Goal: Transaction & Acquisition: Book appointment/travel/reservation

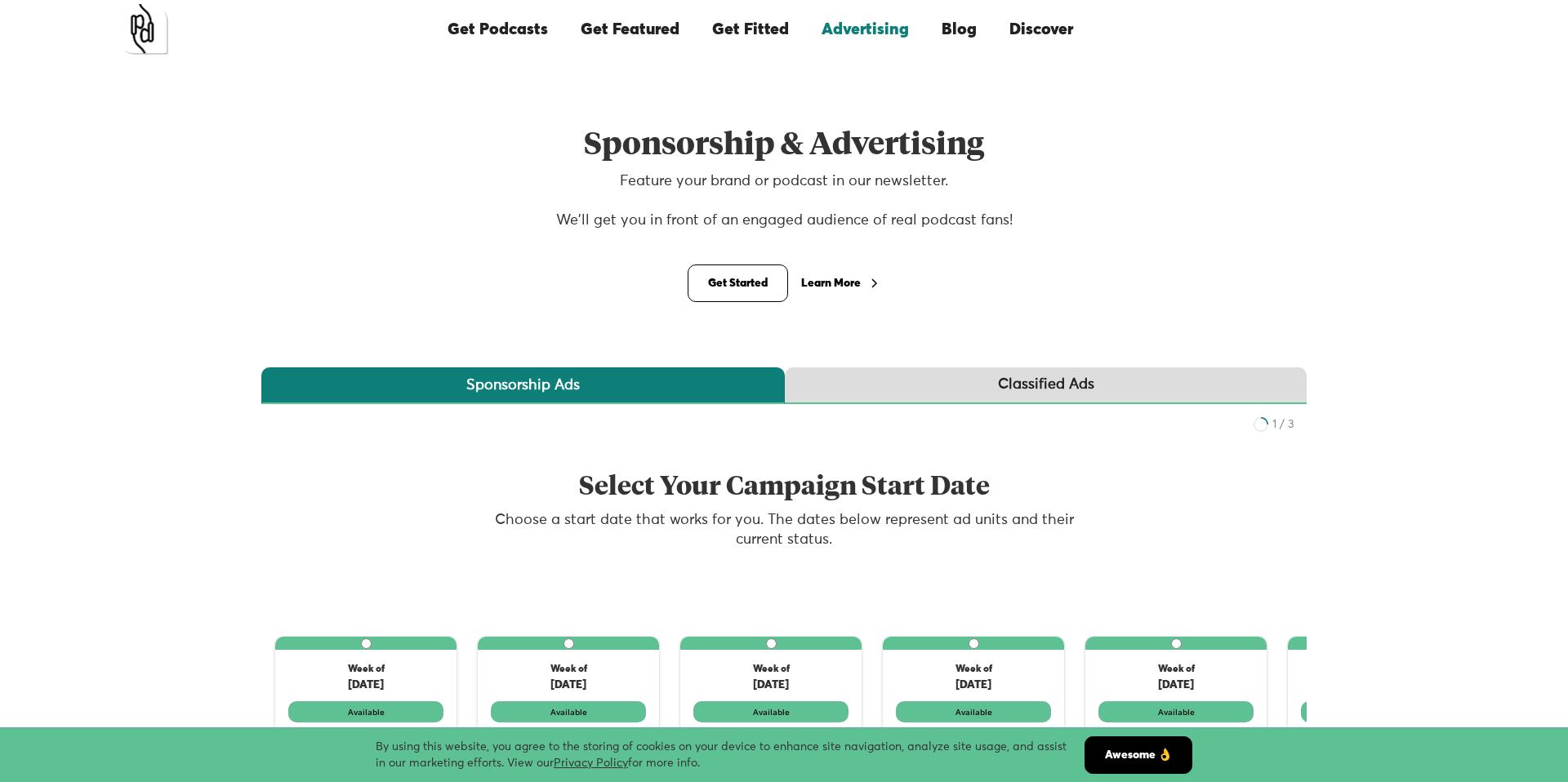
click at [839, 280] on div "Learn More" at bounding box center [831, 283] width 59 height 11
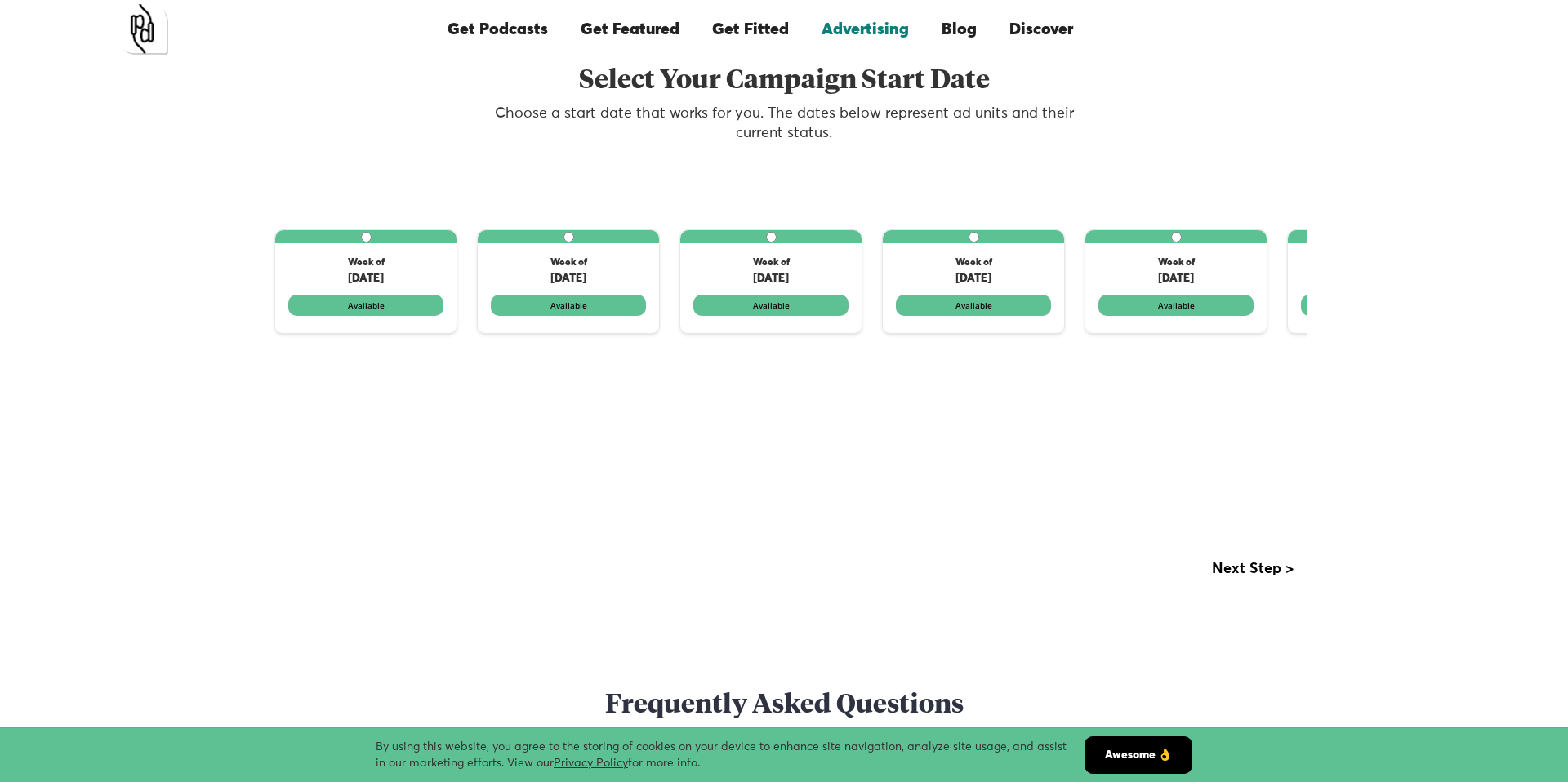
scroll to position [396, 0]
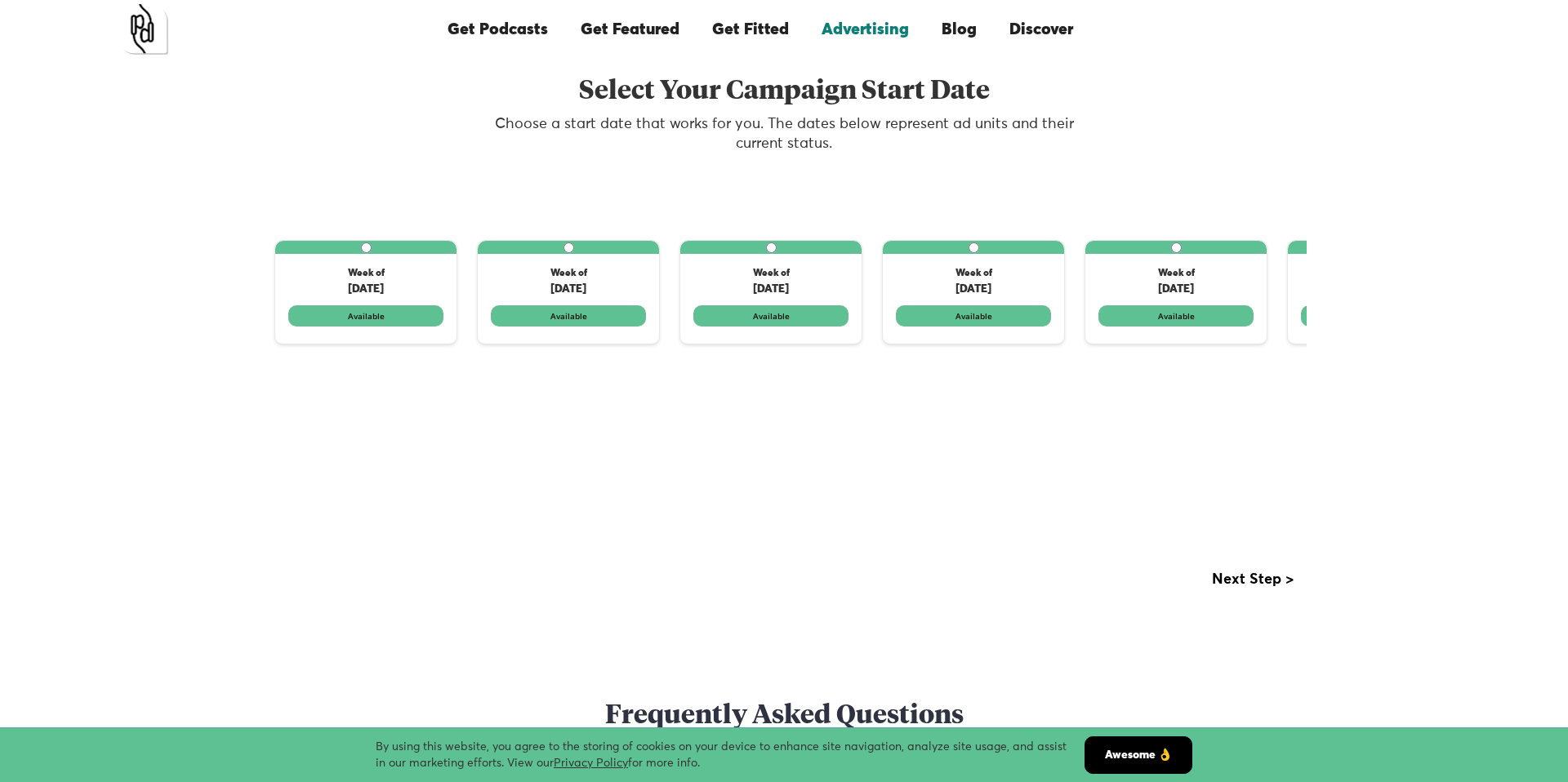
click at [566, 253] on input "1 of 3" at bounding box center [569, 247] width 10 height 10
radio input "true"
click at [604, 319] on label "1 of 3" at bounding box center [568, 293] width 181 height 103
click at [574, 253] on input "1 of 3" at bounding box center [569, 247] width 10 height 10
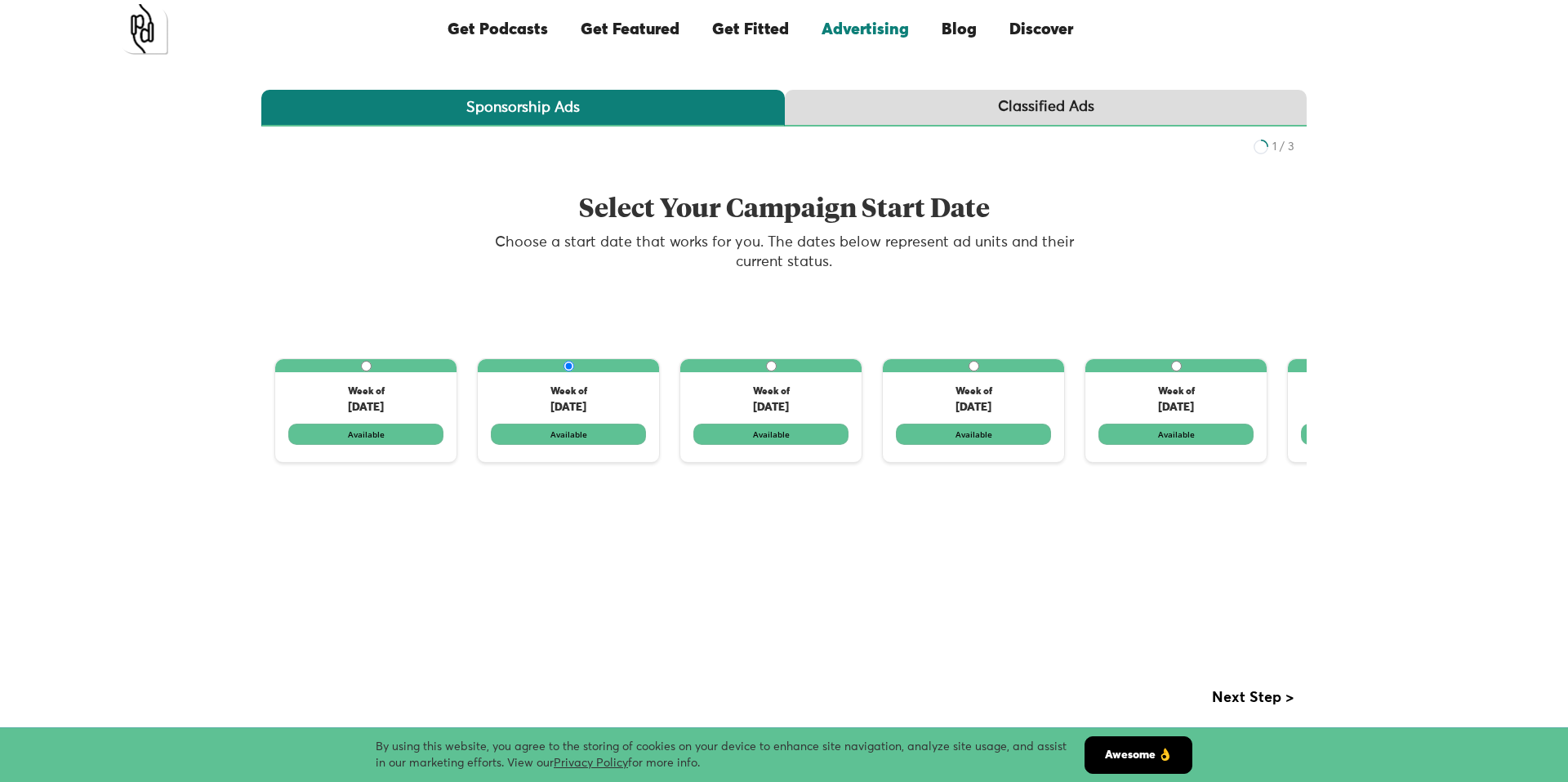
scroll to position [276, 0]
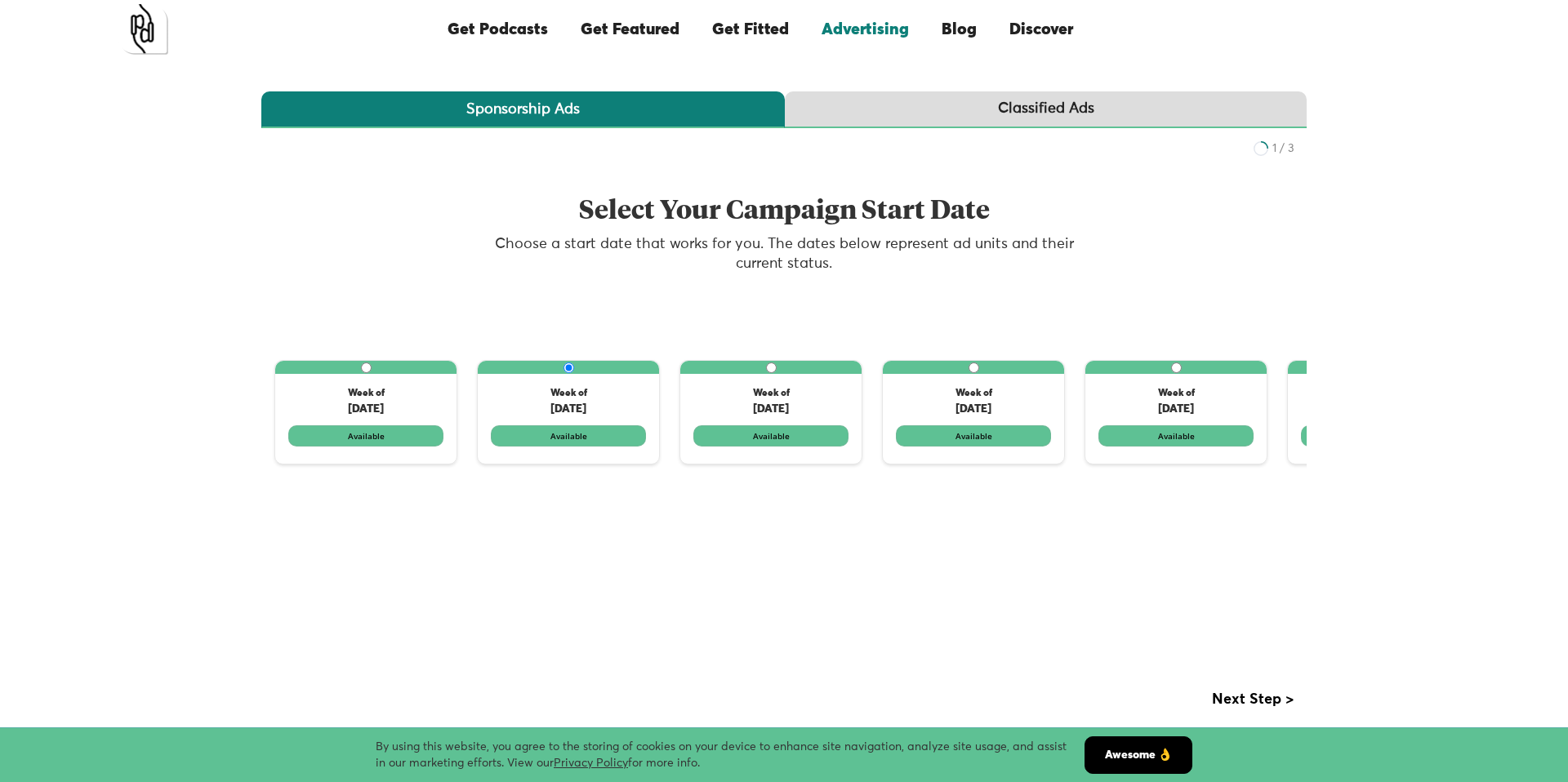
click at [760, 408] on label "1 of 3" at bounding box center [771, 412] width 181 height 103
click at [766, 373] on input "1 of 3" at bounding box center [771, 367] width 10 height 10
radio input "true"
click at [608, 389] on label "1 of 3" at bounding box center [568, 412] width 181 height 103
click at [574, 373] on input "1 of 3" at bounding box center [569, 367] width 10 height 10
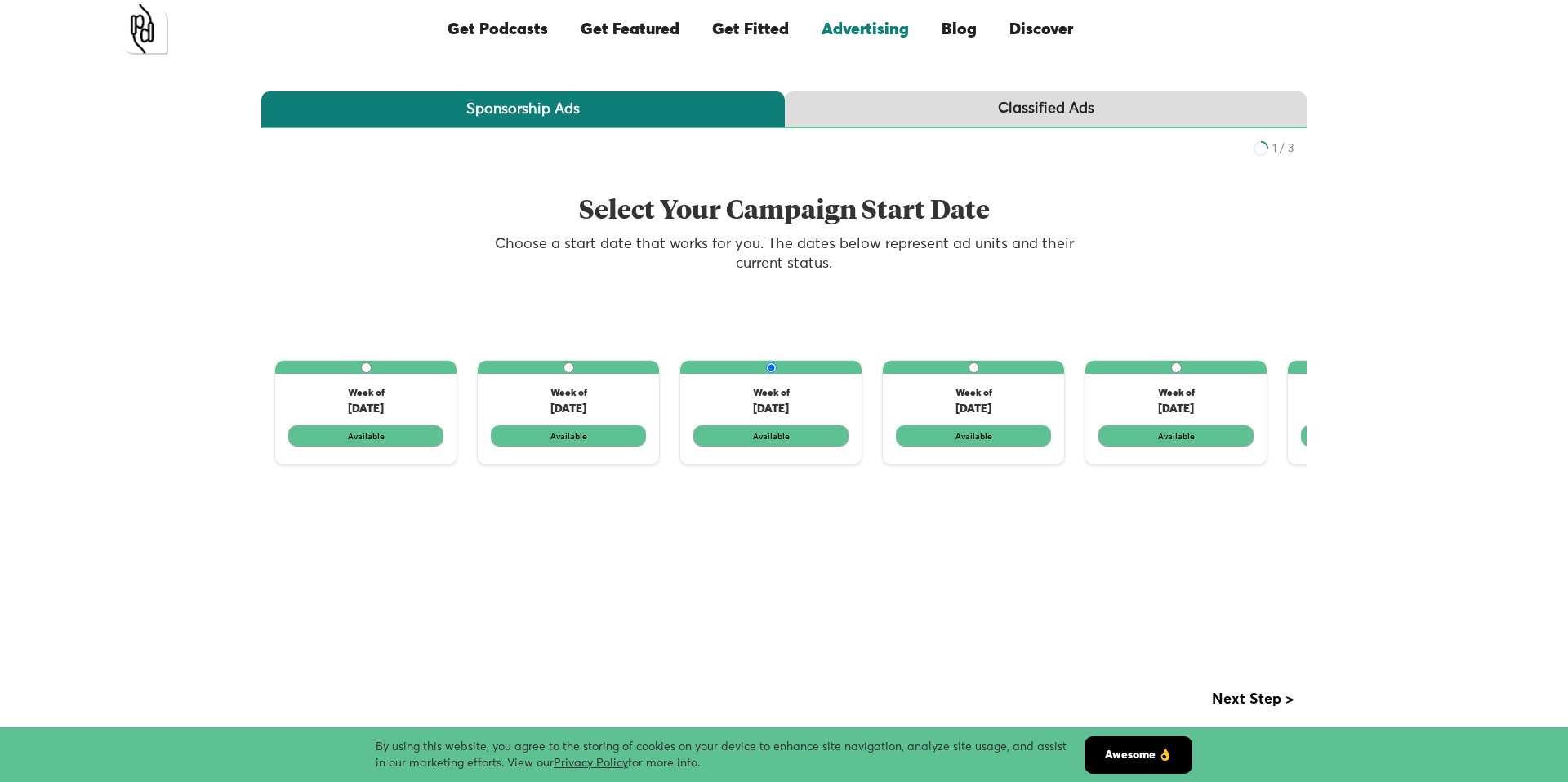
radio input "true"
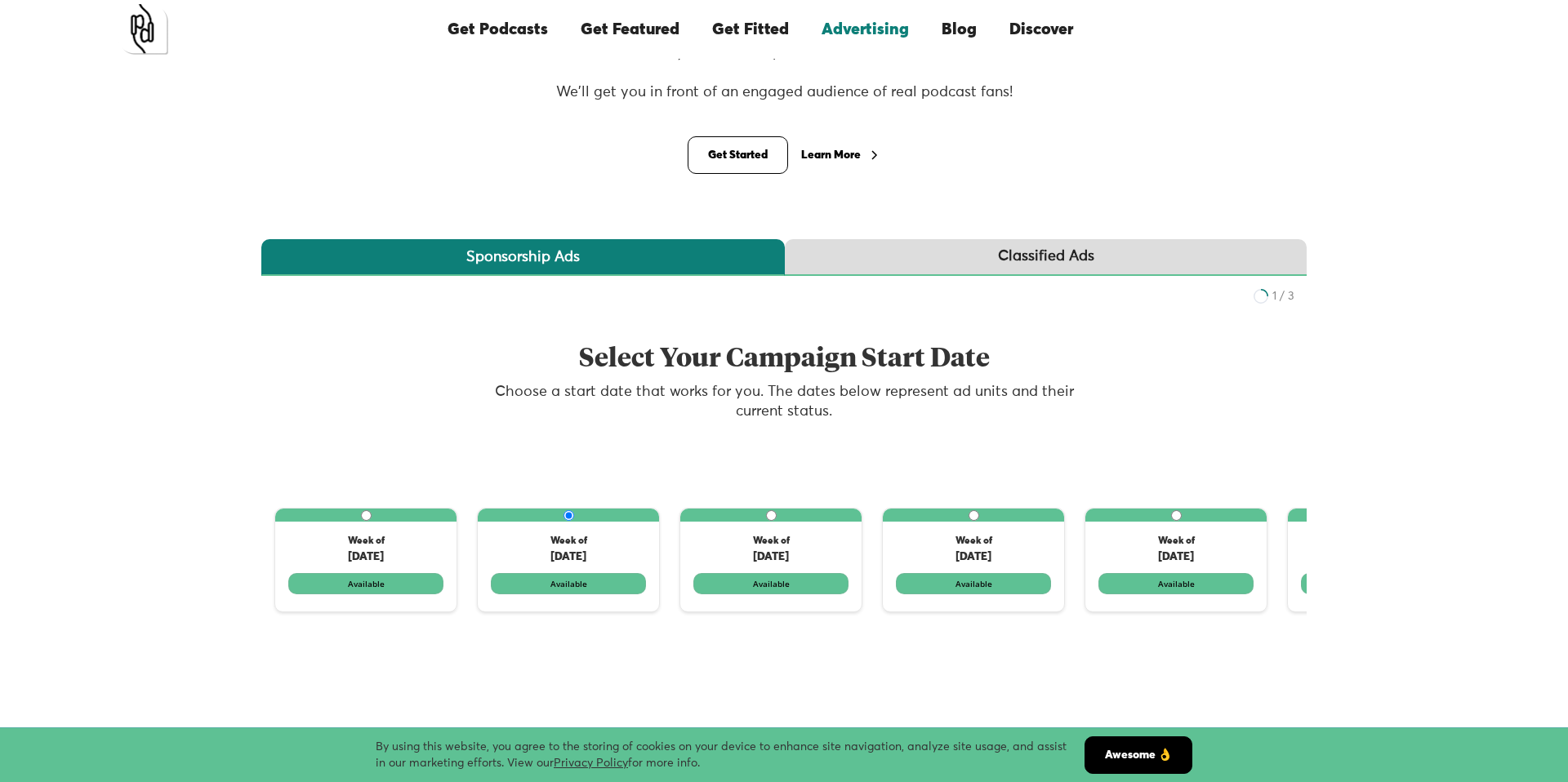
scroll to position [125, 0]
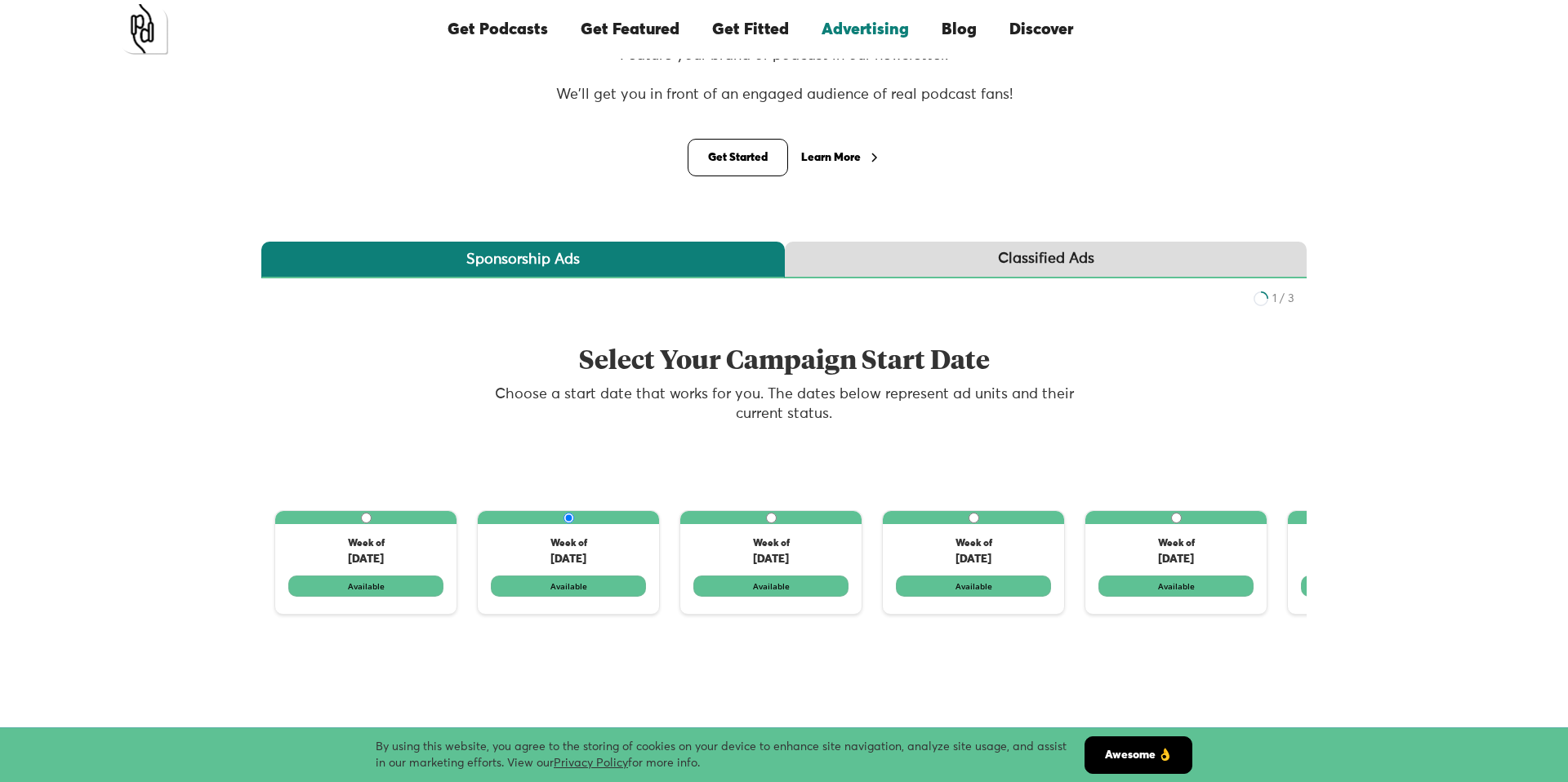
click at [1078, 266] on div "Classified Ads" at bounding box center [1046, 259] width 97 height 20
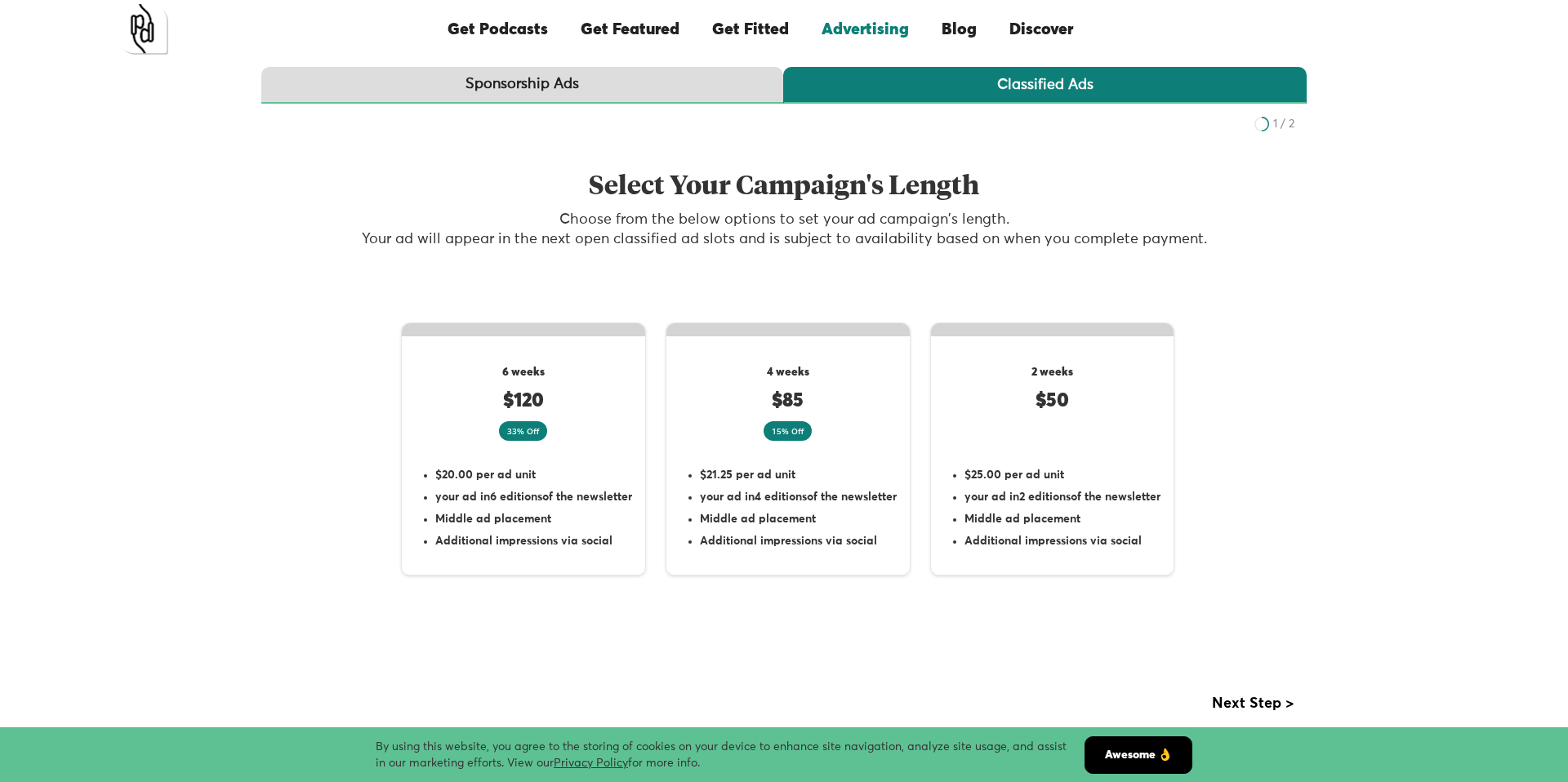
scroll to position [293, 0]
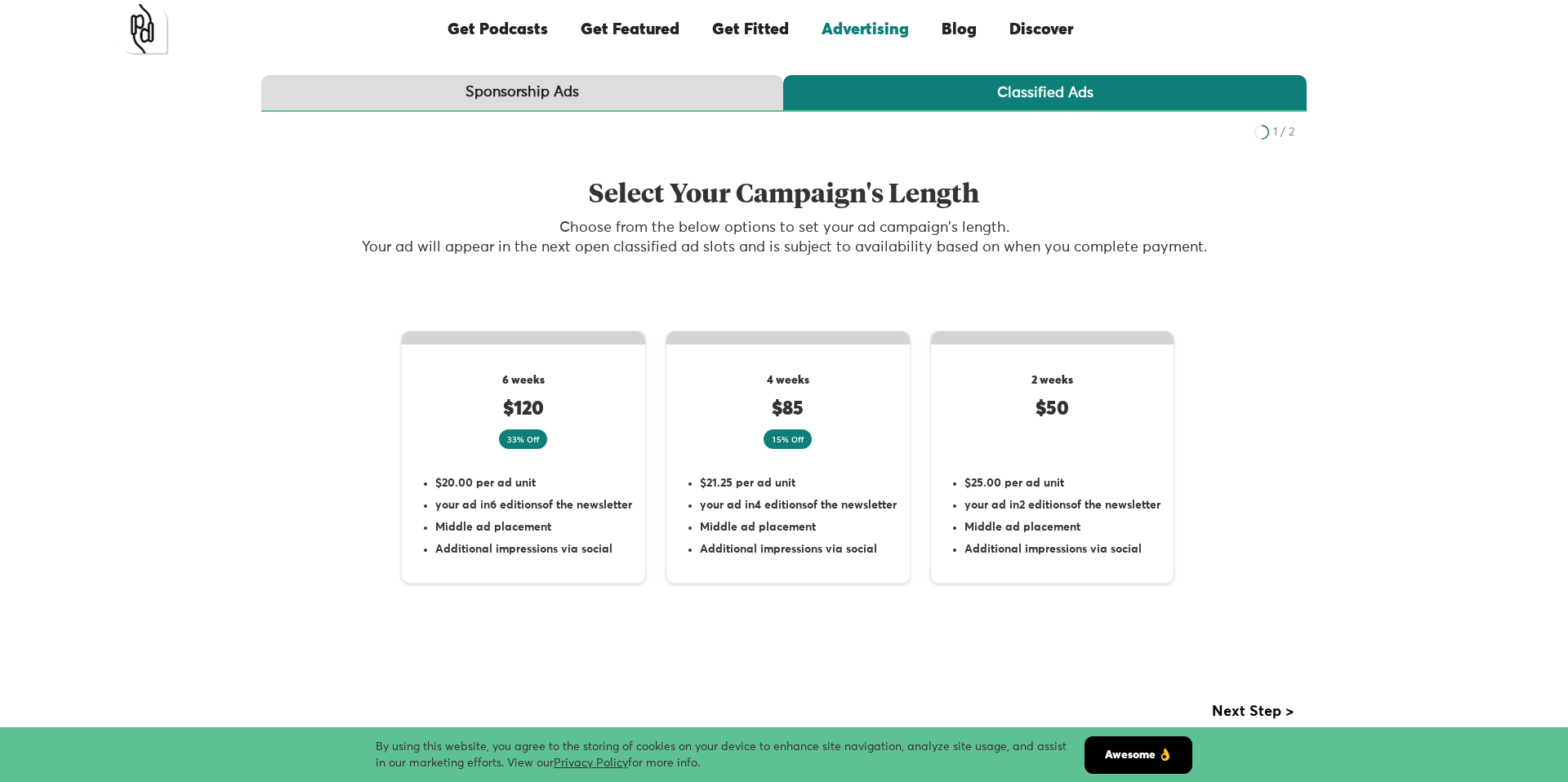
click at [582, 94] on link "Sponsorship Ads" at bounding box center [522, 93] width 522 height 37
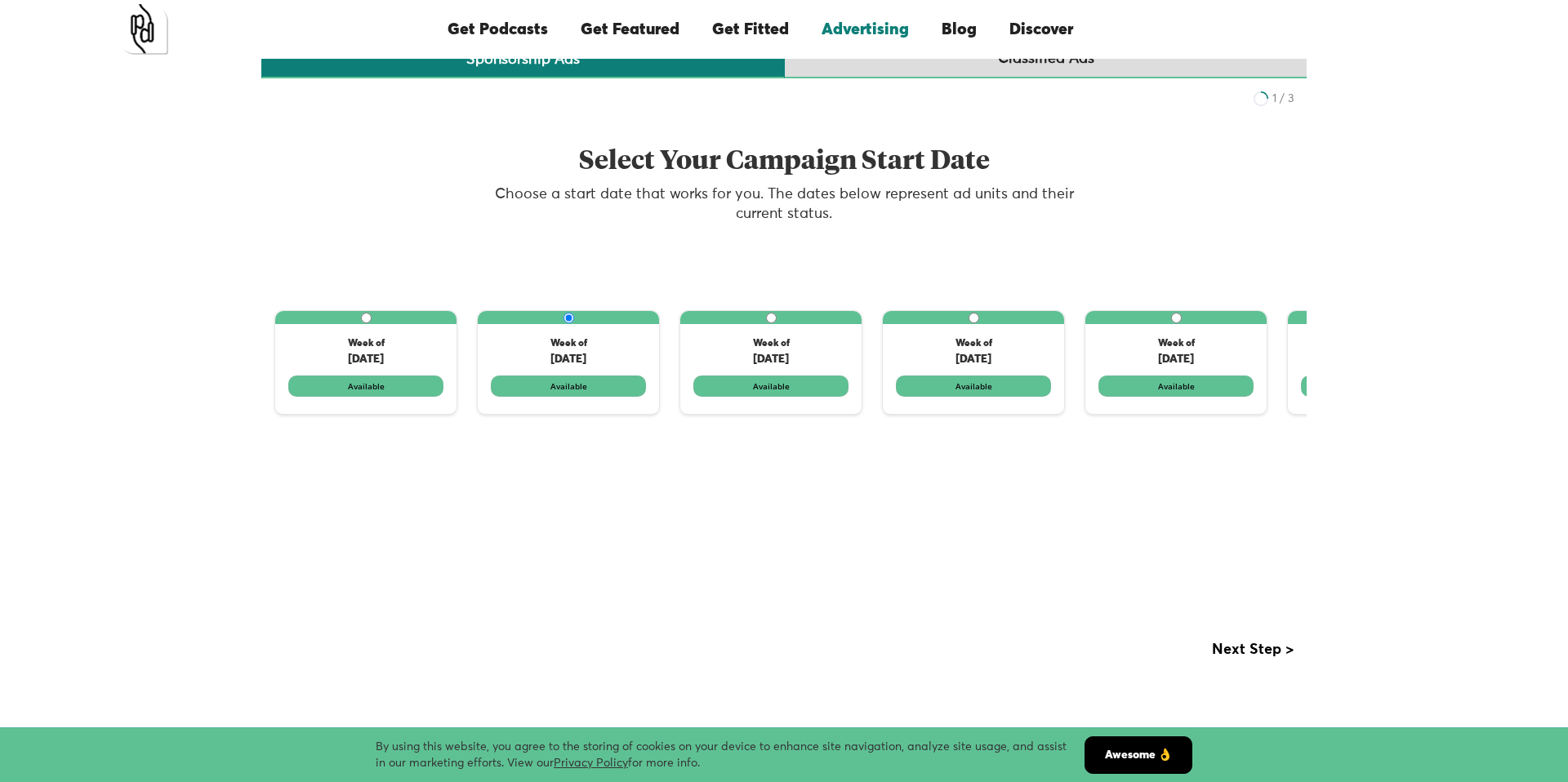
scroll to position [424, 0]
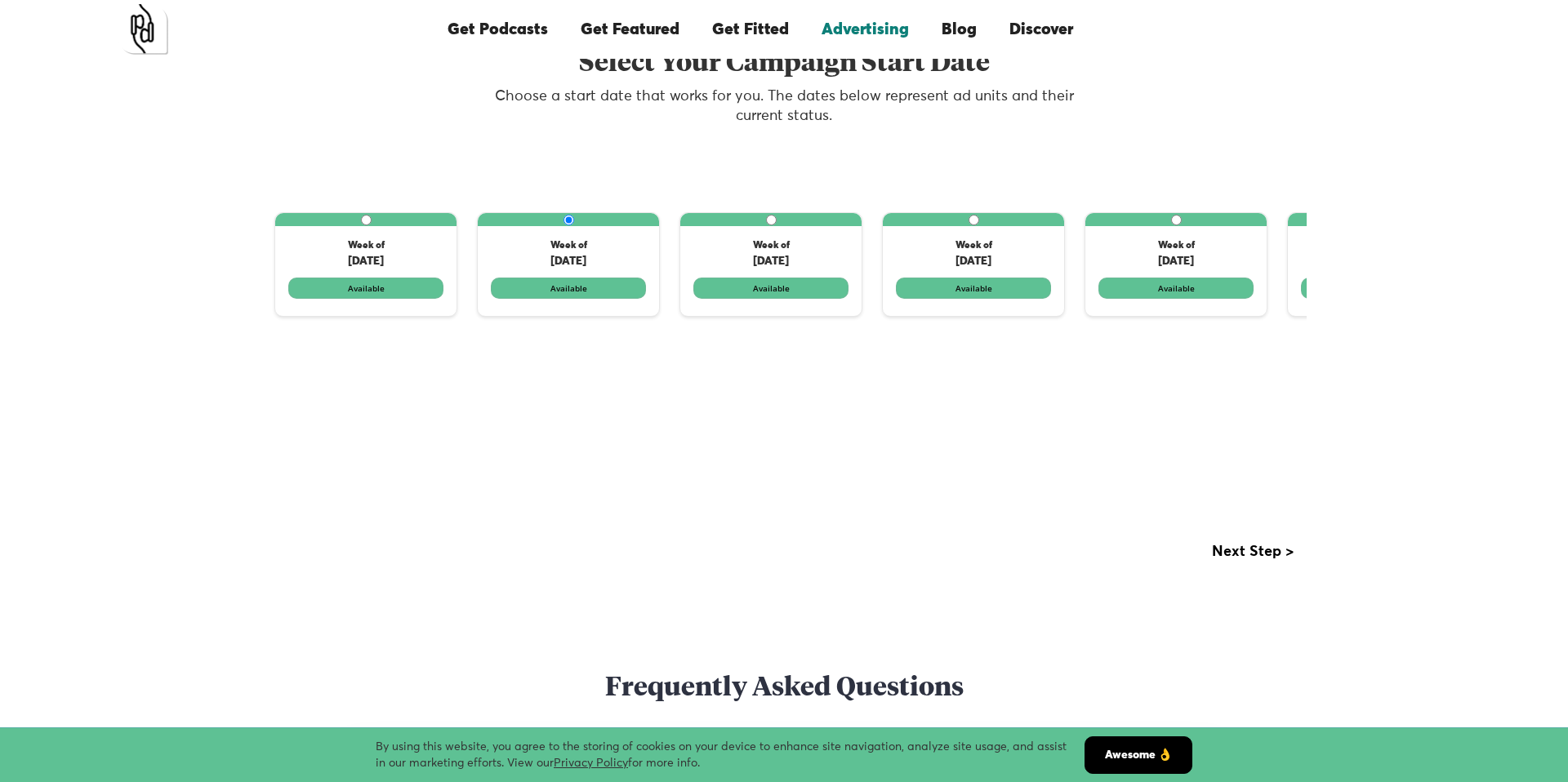
click at [1280, 556] on div "Next Step >" at bounding box center [1253, 551] width 82 height 17
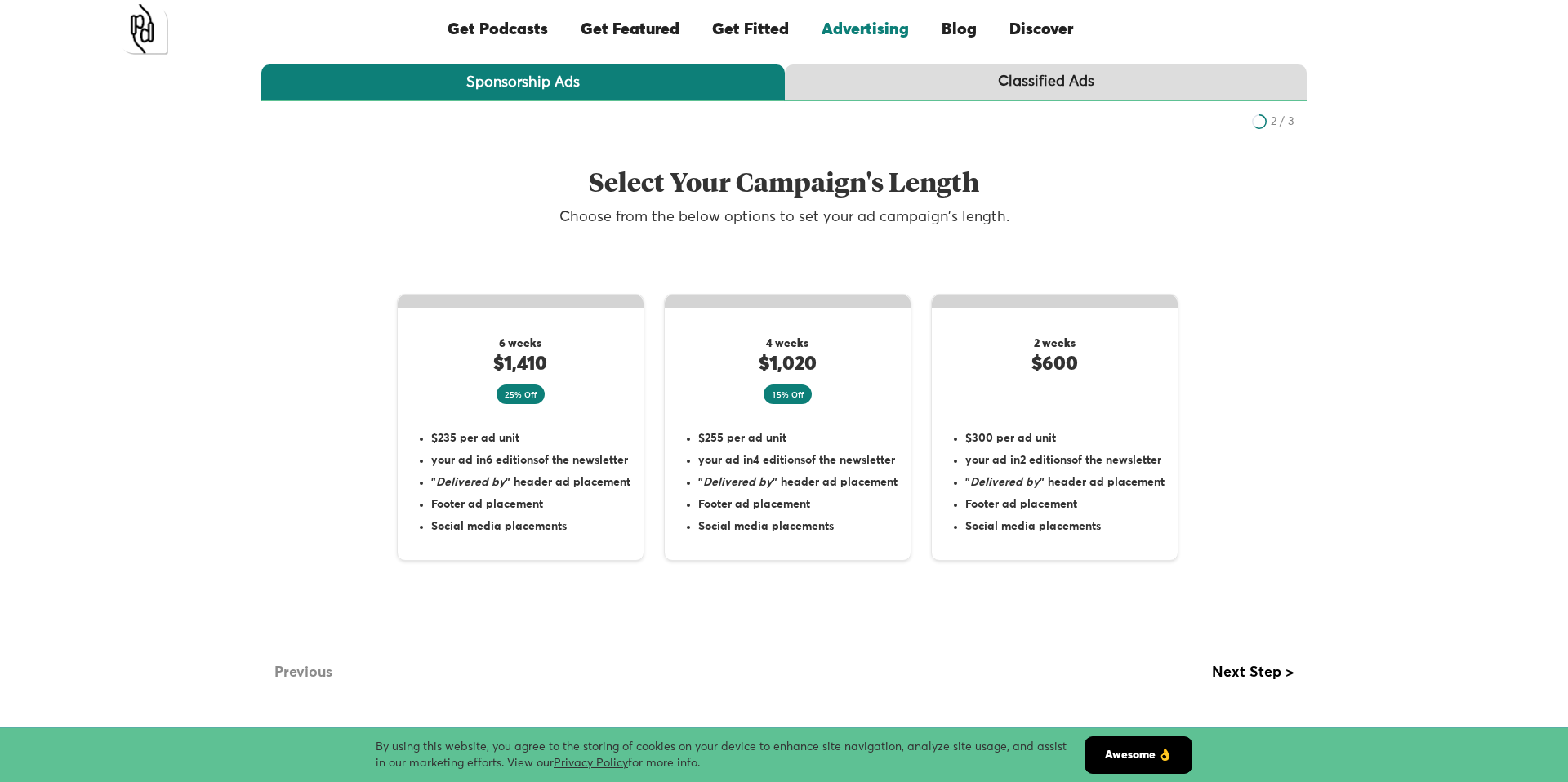
scroll to position [310, 0]
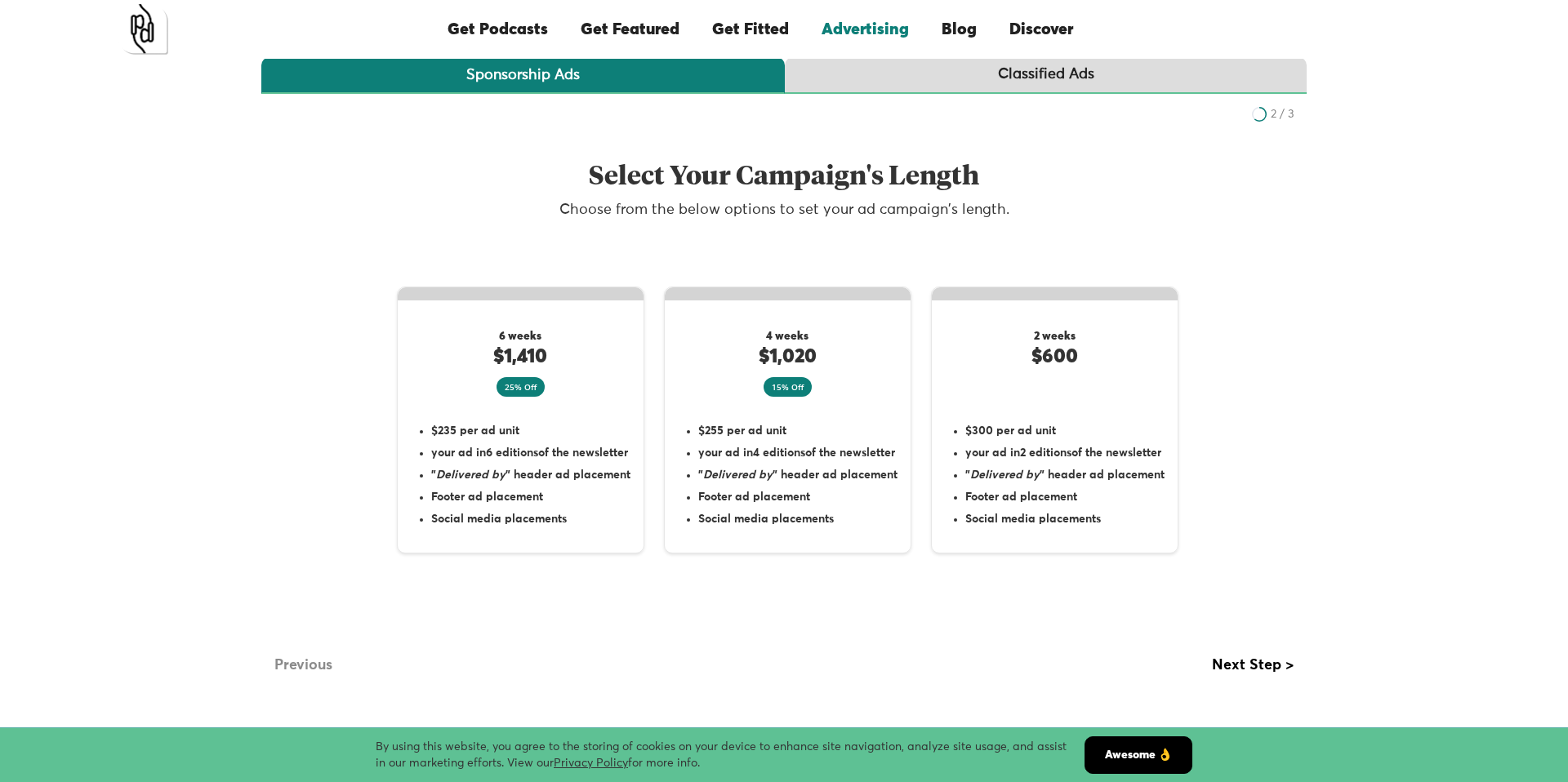
click at [330, 657] on div "Previous" at bounding box center [303, 665] width 58 height 17
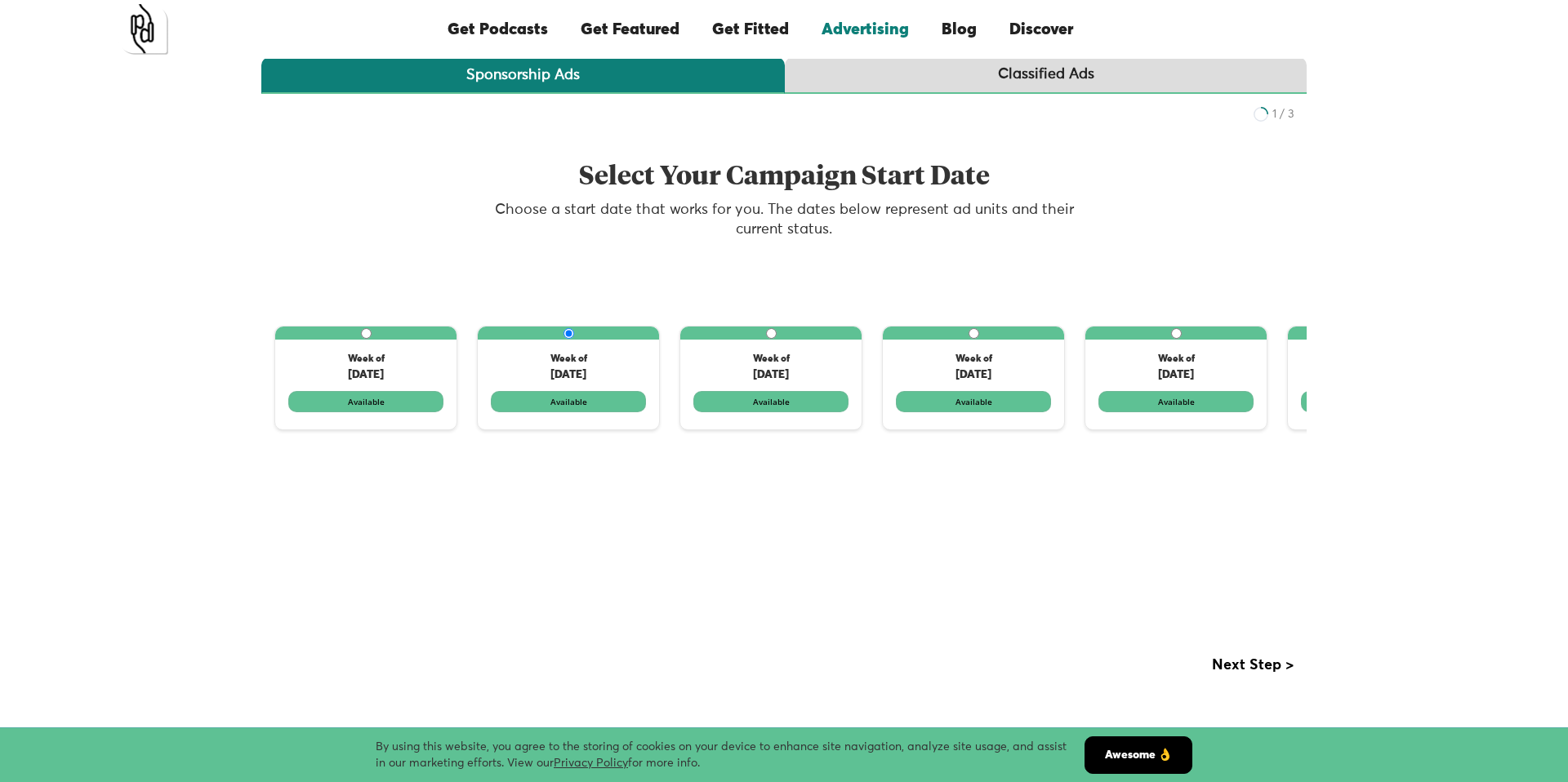
click at [1147, 738] on link "Awesome 👌" at bounding box center [1139, 755] width 108 height 37
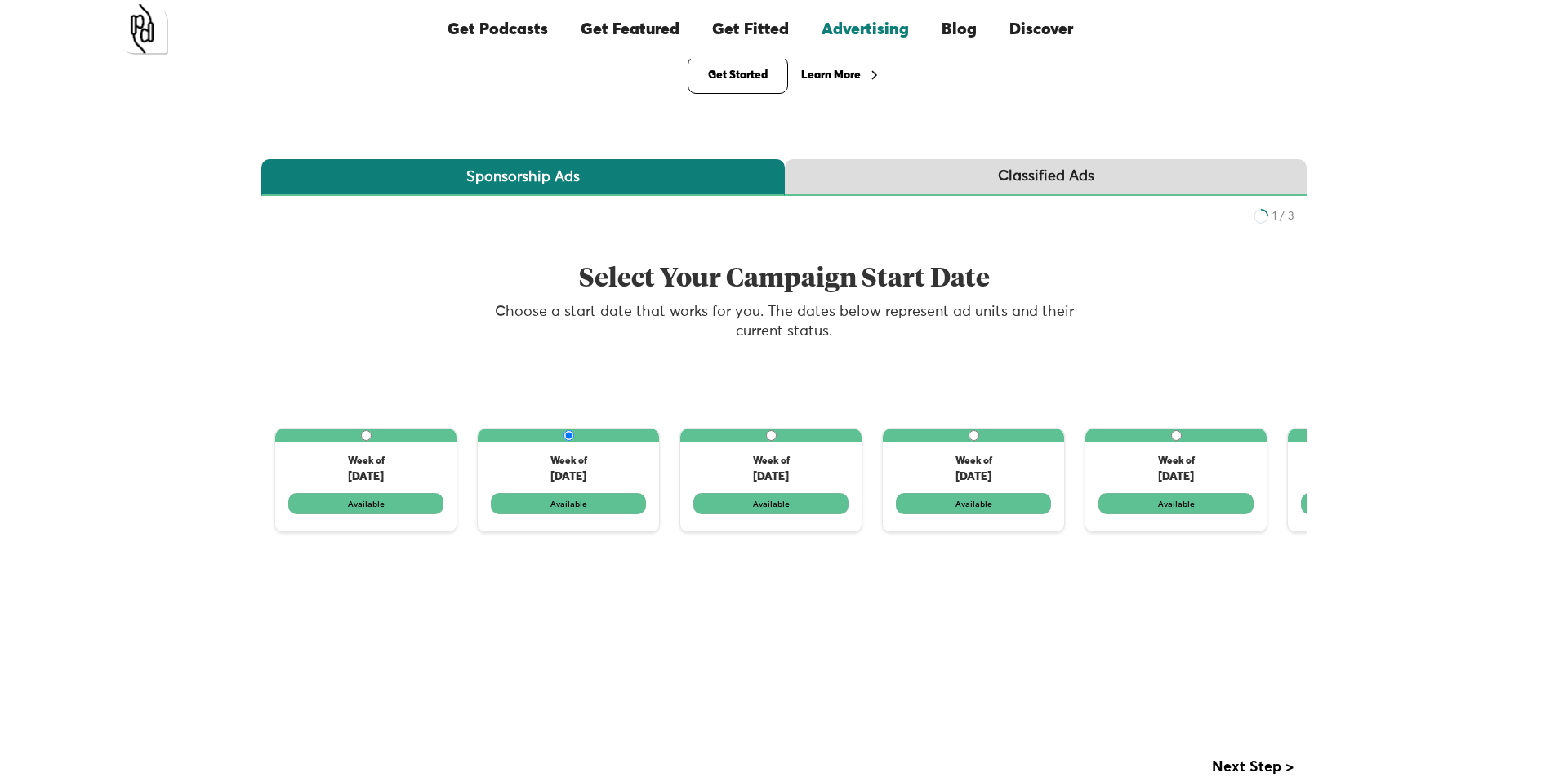
scroll to position [199, 0]
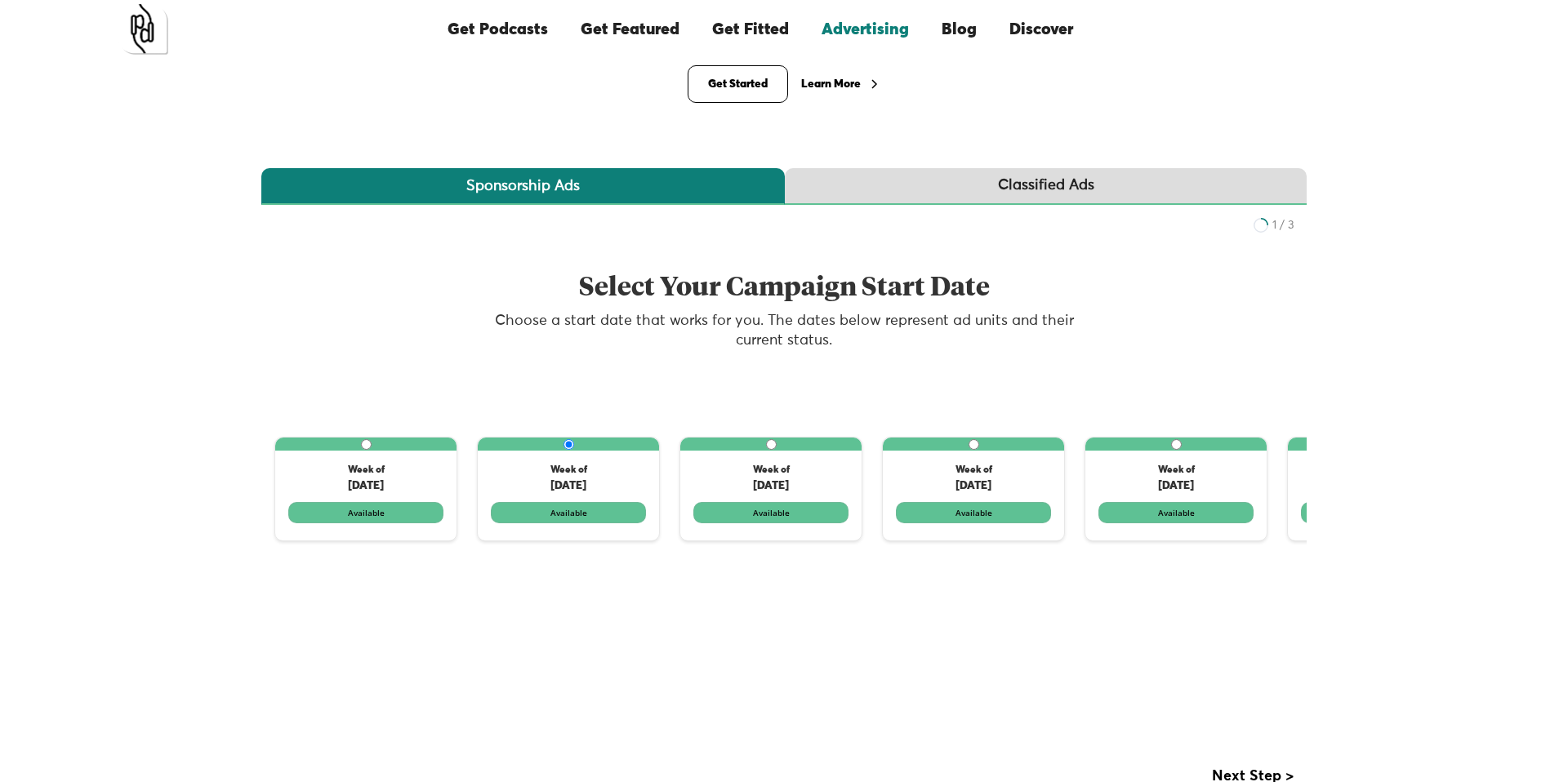
click at [1004, 183] on div "Classified Ads" at bounding box center [1046, 185] width 97 height 20
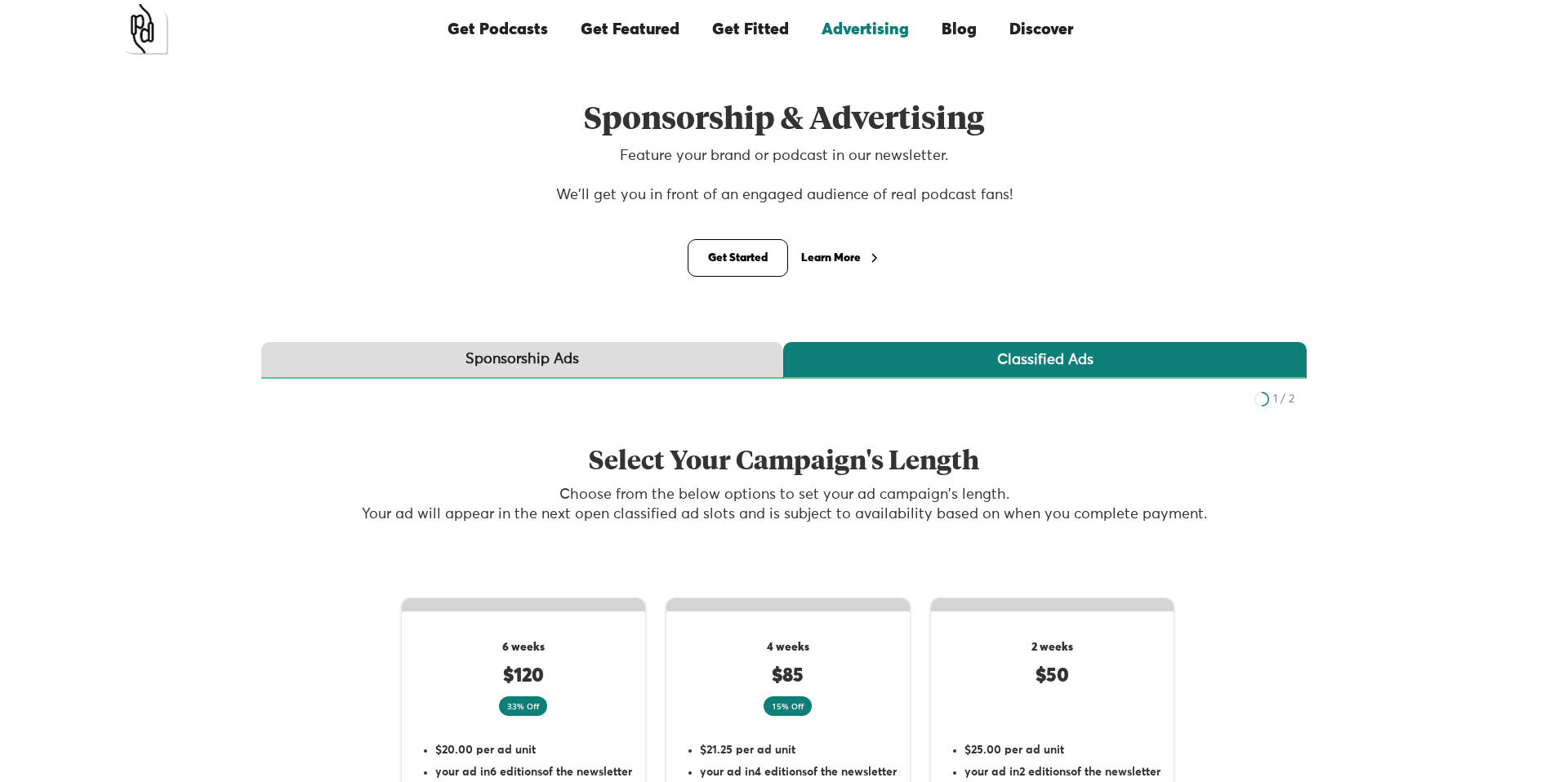
scroll to position [0, 0]
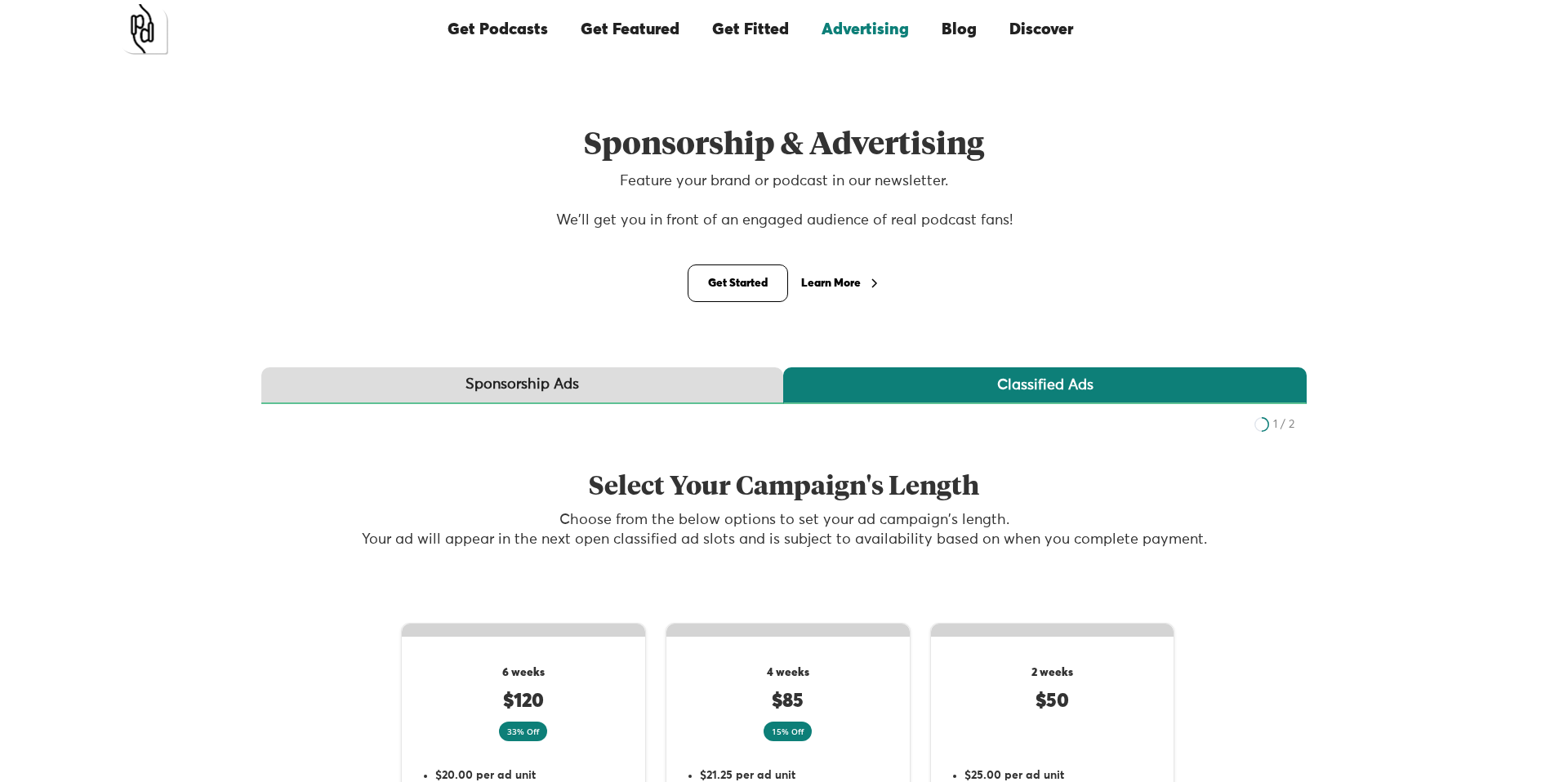
click at [857, 287] on div "Learn More" at bounding box center [831, 283] width 59 height 11
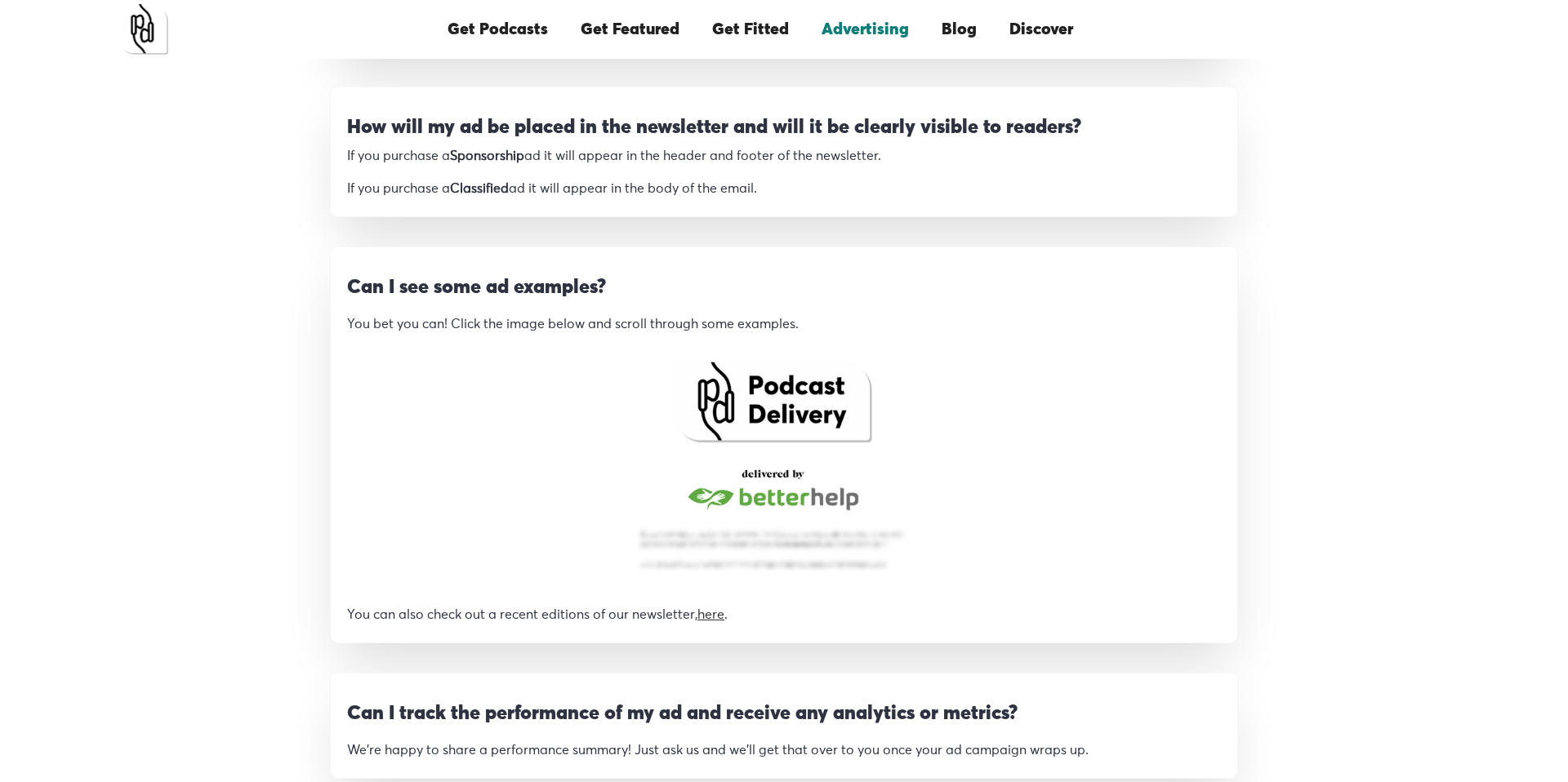
scroll to position [1406, 0]
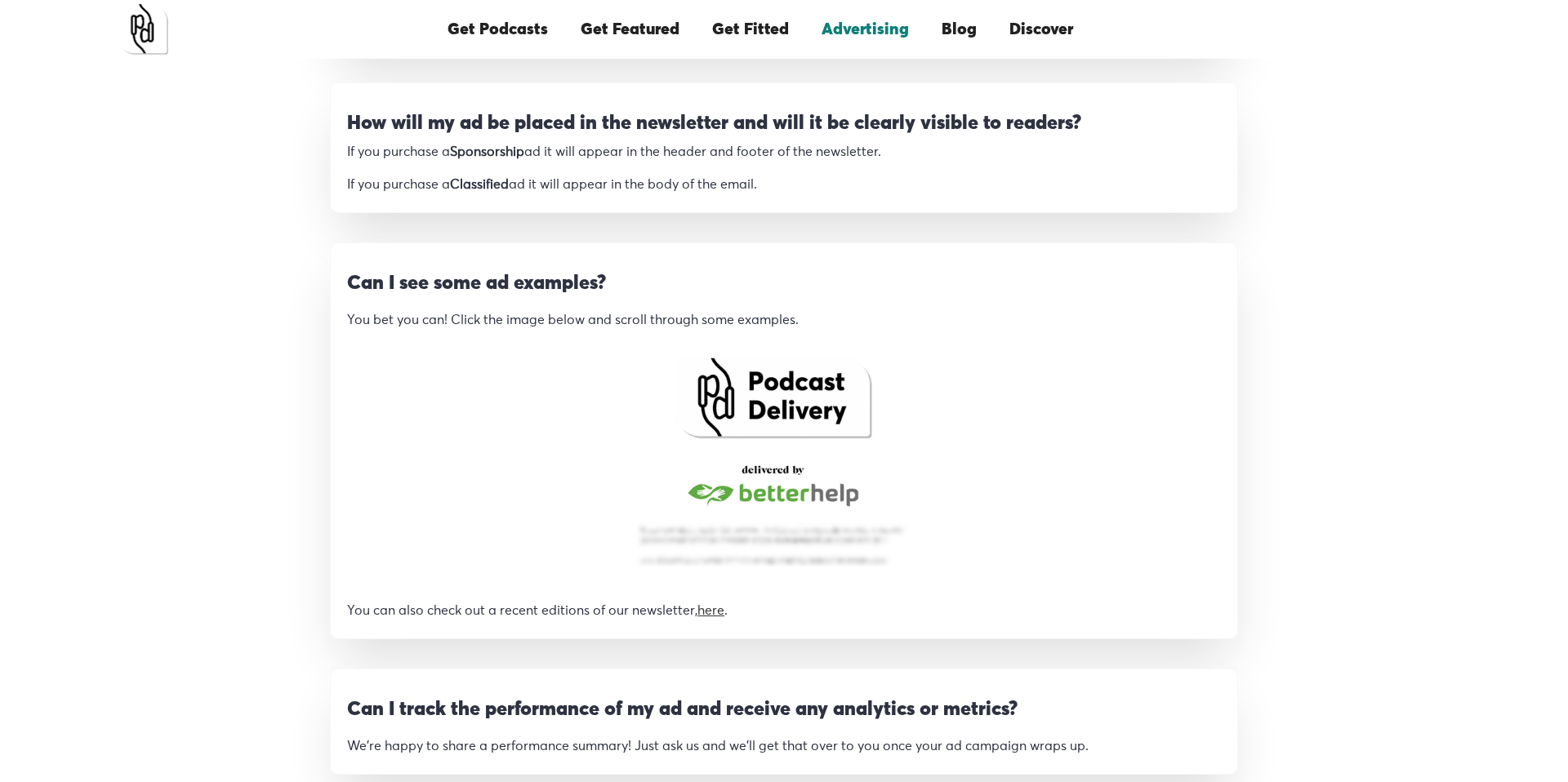
click at [641, 404] on img "open lightbox" at bounding box center [773, 461] width 305 height 250
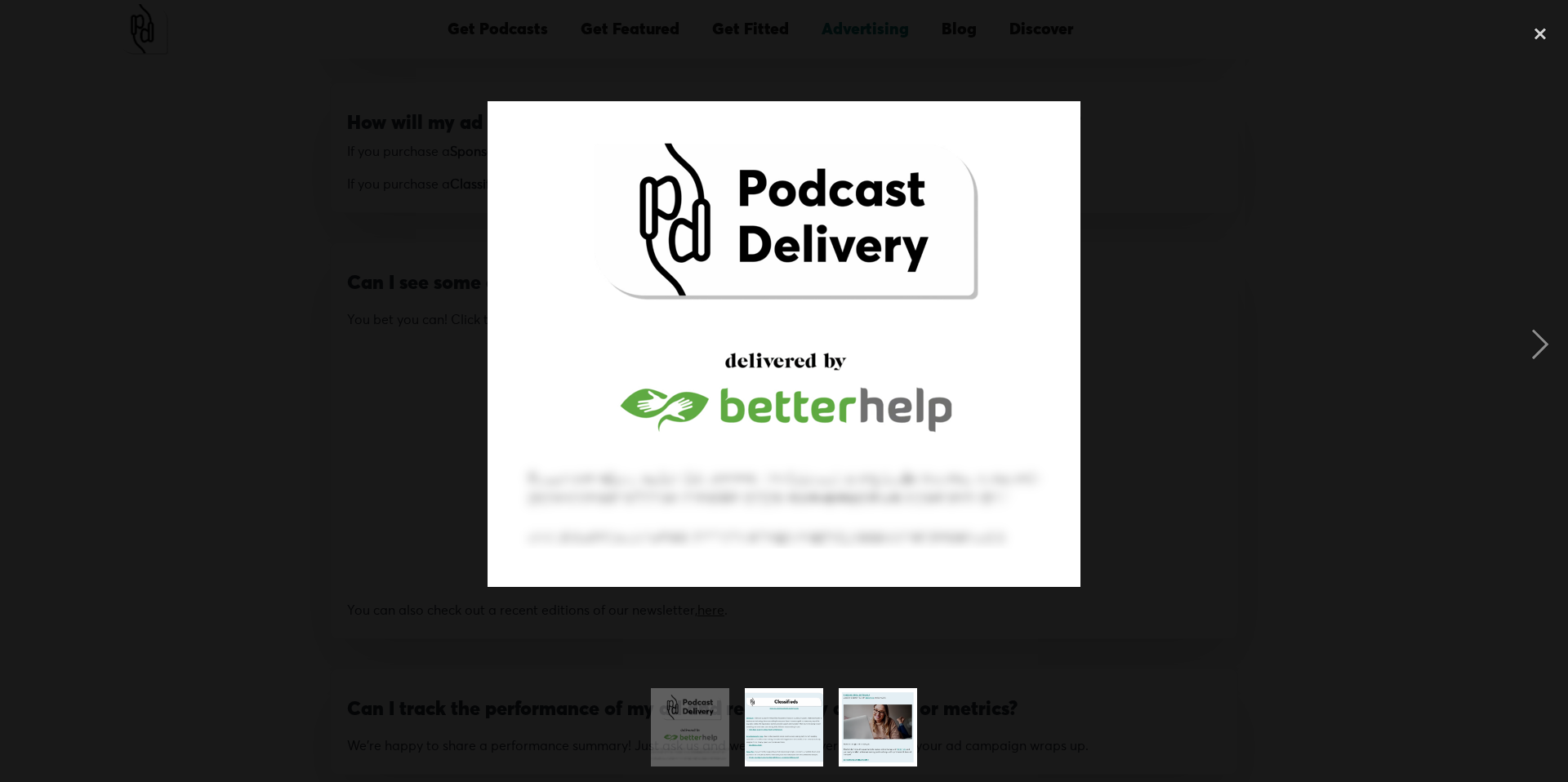
click at [820, 709] on img "show item 2 of 3" at bounding box center [784, 727] width 89 height 78
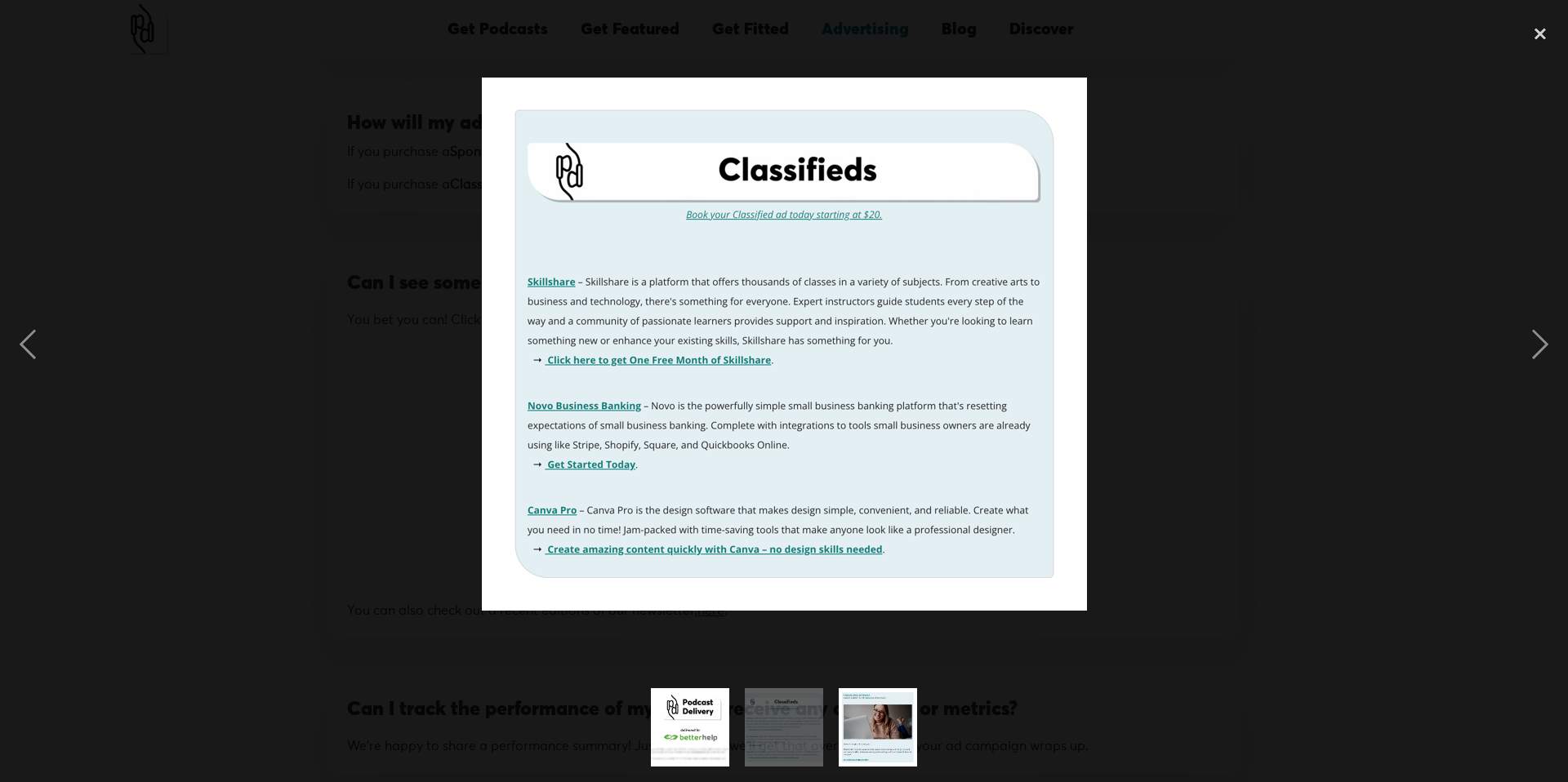
click at [871, 723] on img "show item 3 of 3" at bounding box center [878, 727] width 80 height 78
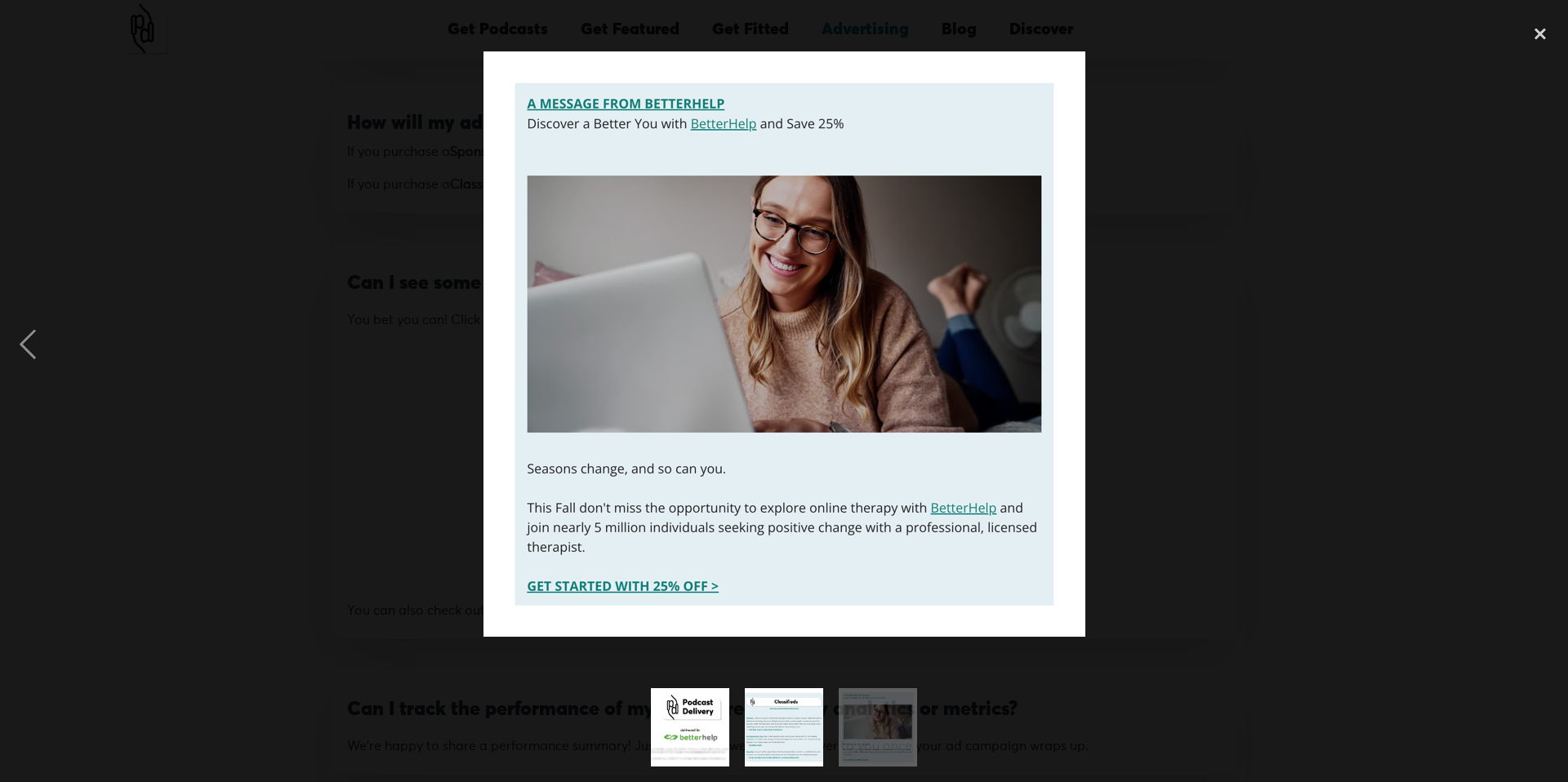
click at [294, 539] on div at bounding box center [784, 344] width 1568 height 657
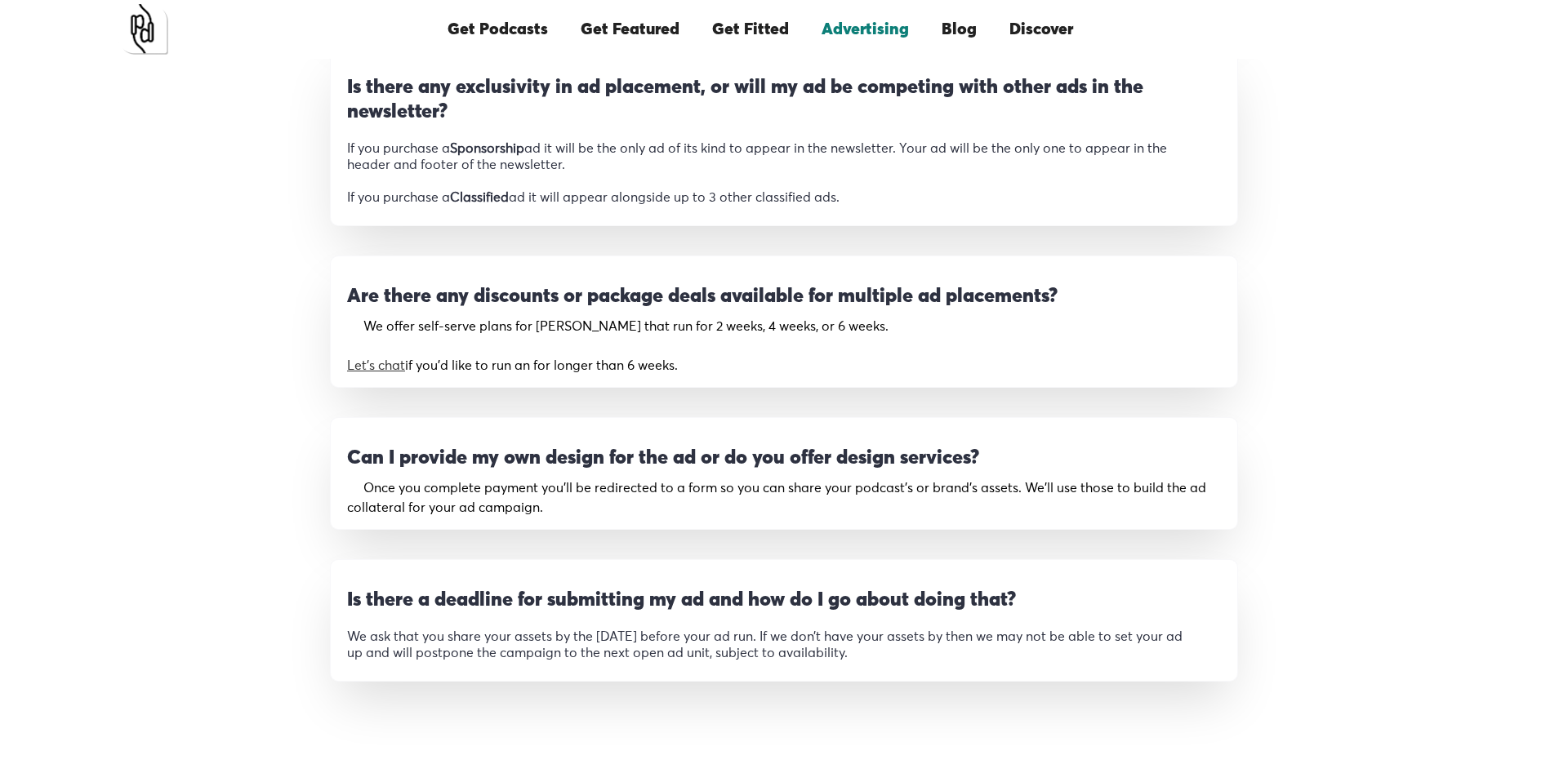
scroll to position [2161, 0]
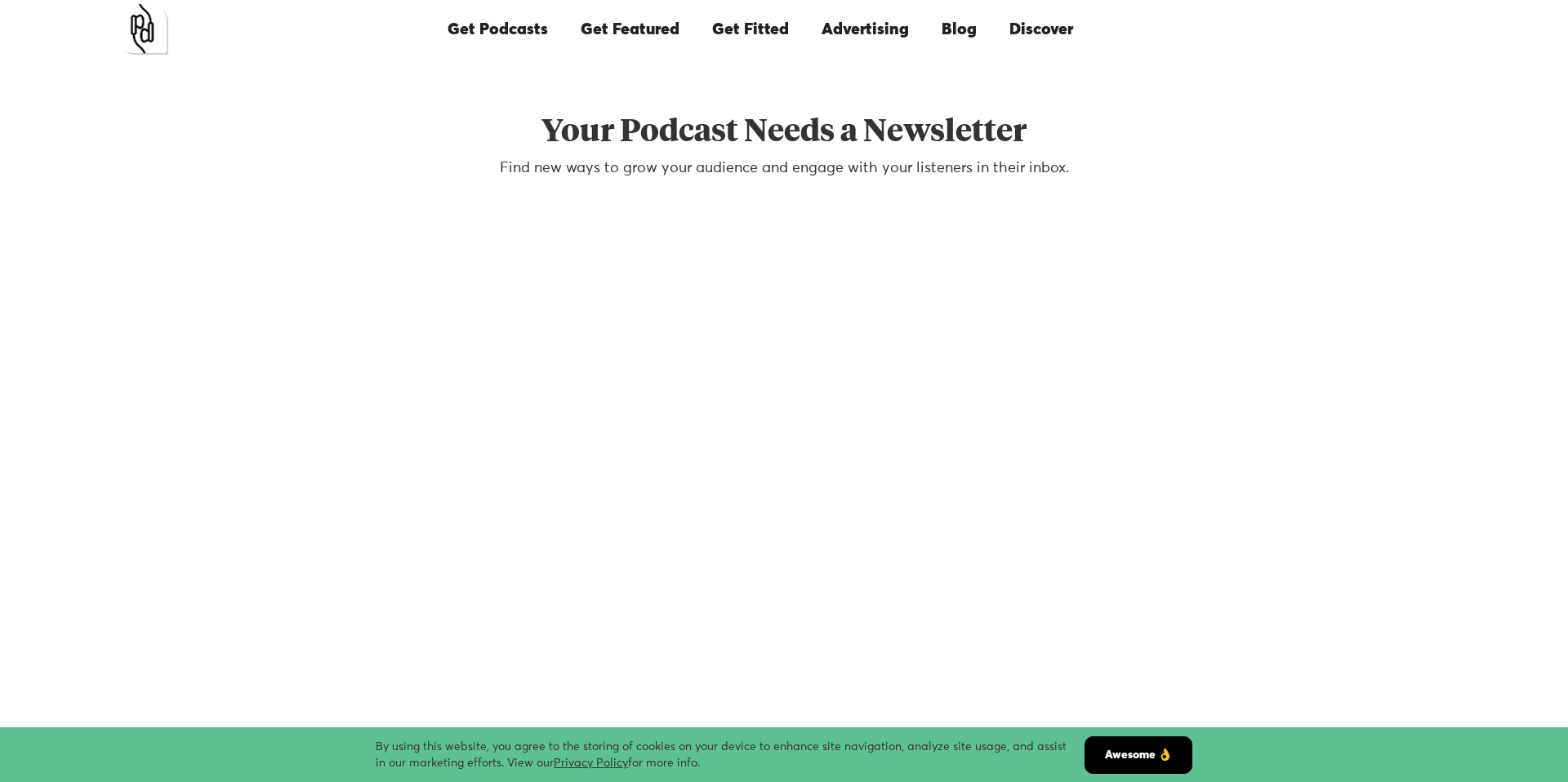
click at [665, 35] on link "Get Featured" at bounding box center [630, 30] width 132 height 56
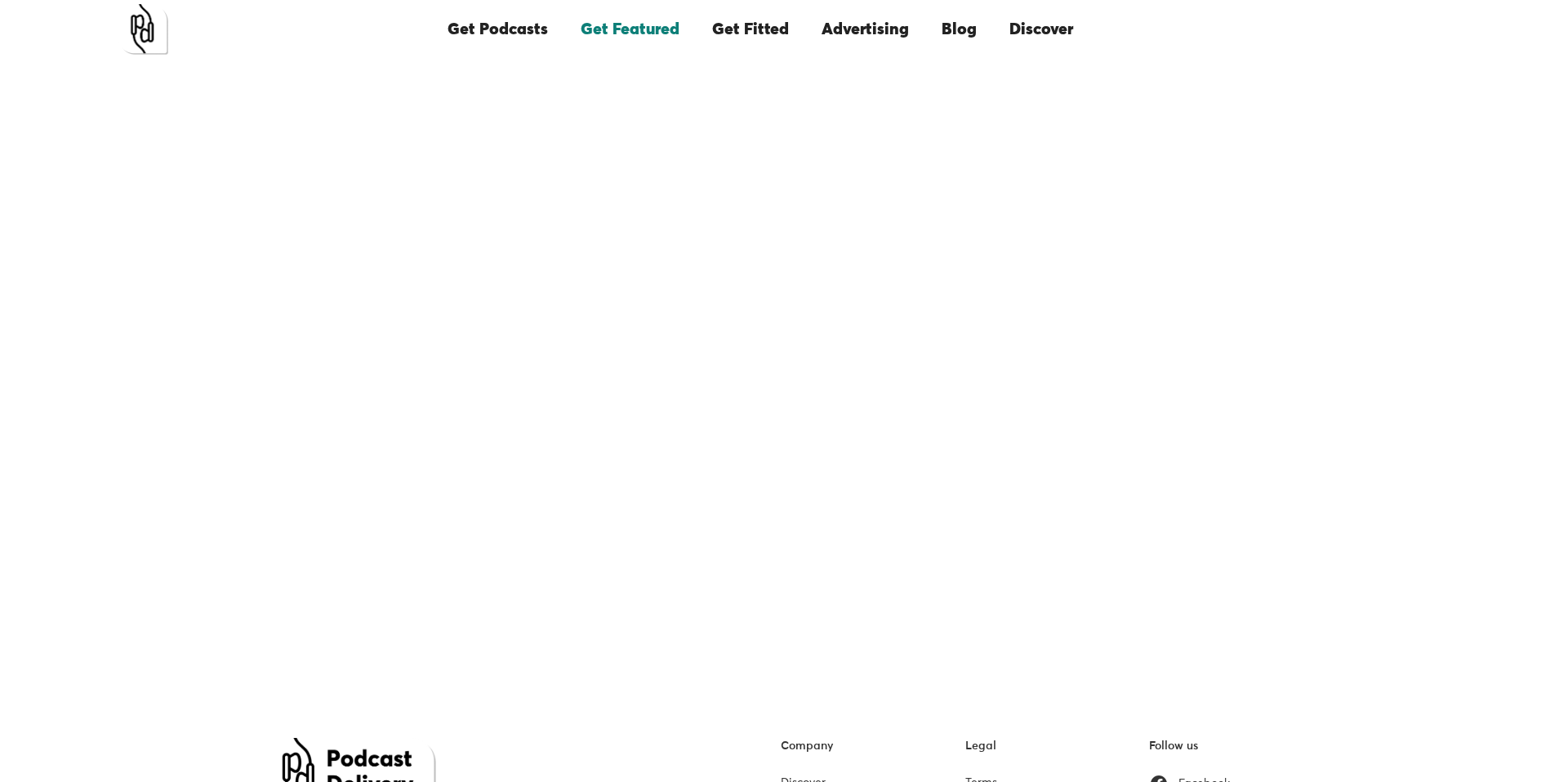
click at [750, 24] on link "Get Fitted" at bounding box center [751, 30] width 110 height 56
